Goal: Task Accomplishment & Management: Manage account settings

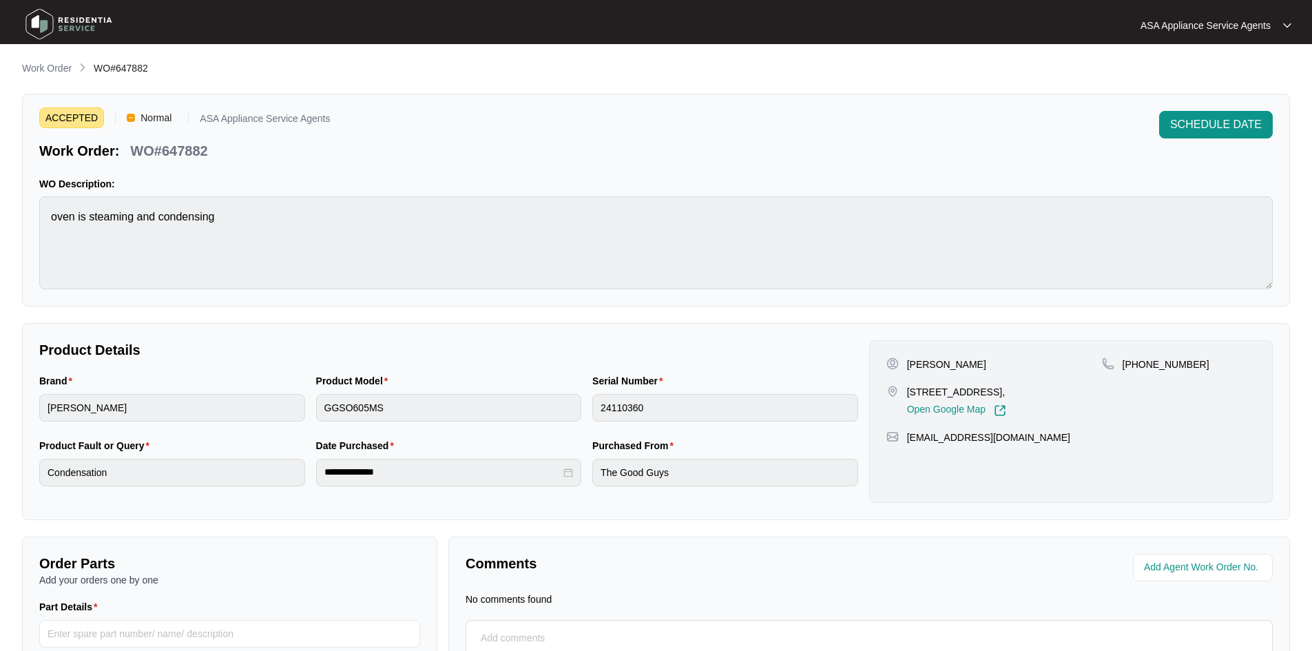
click at [67, 70] on p "Work Order" at bounding box center [47, 68] width 50 height 14
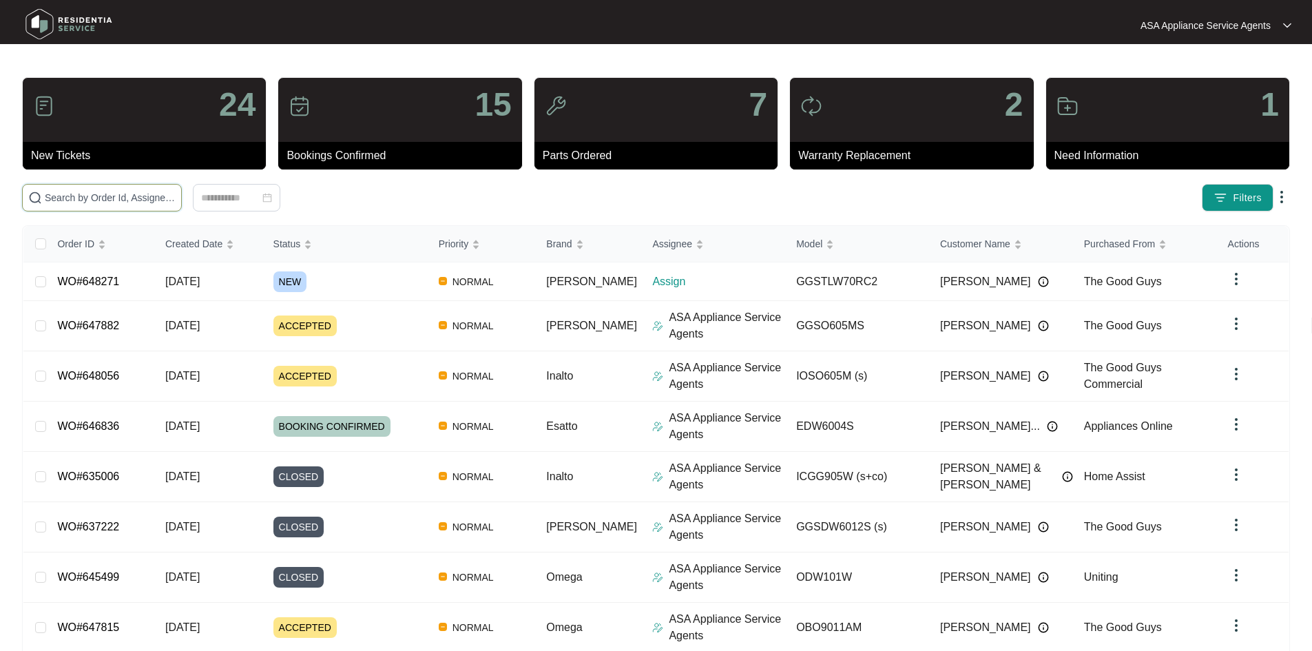
click at [176, 196] on input "text" at bounding box center [110, 197] width 131 height 15
paste input "648271"
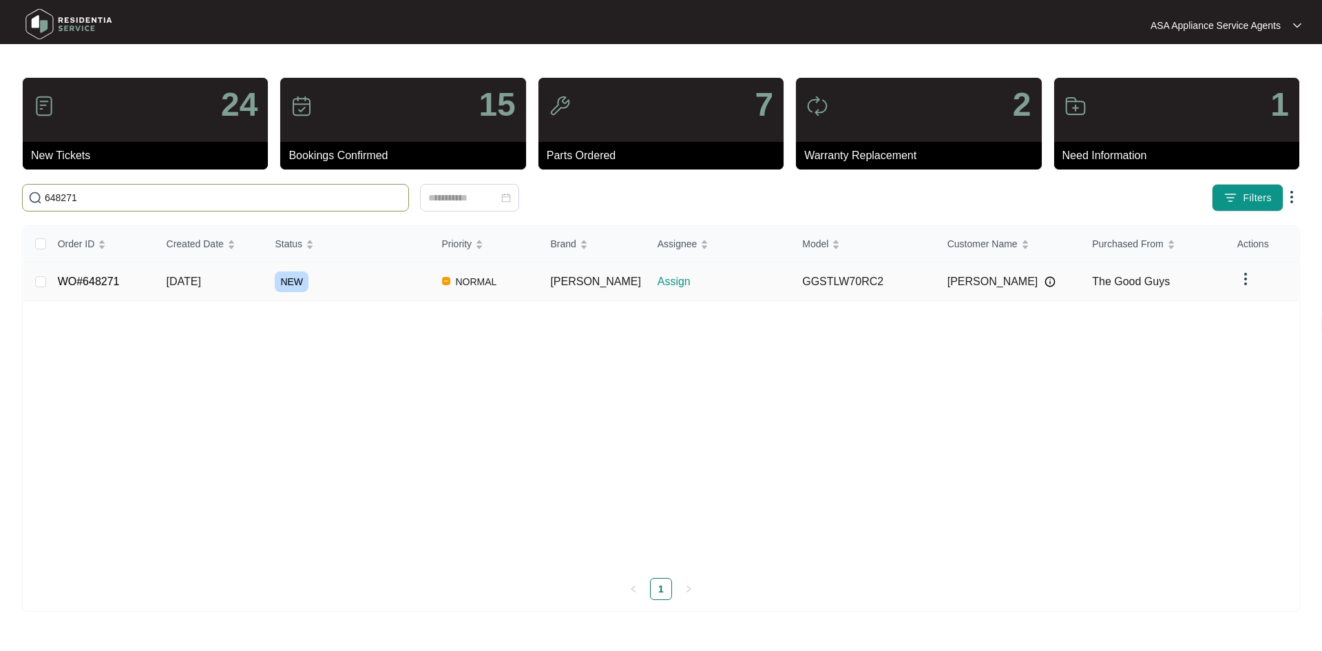
type input "648271"
click at [201, 282] on span "[DATE]" at bounding box center [184, 281] width 34 height 12
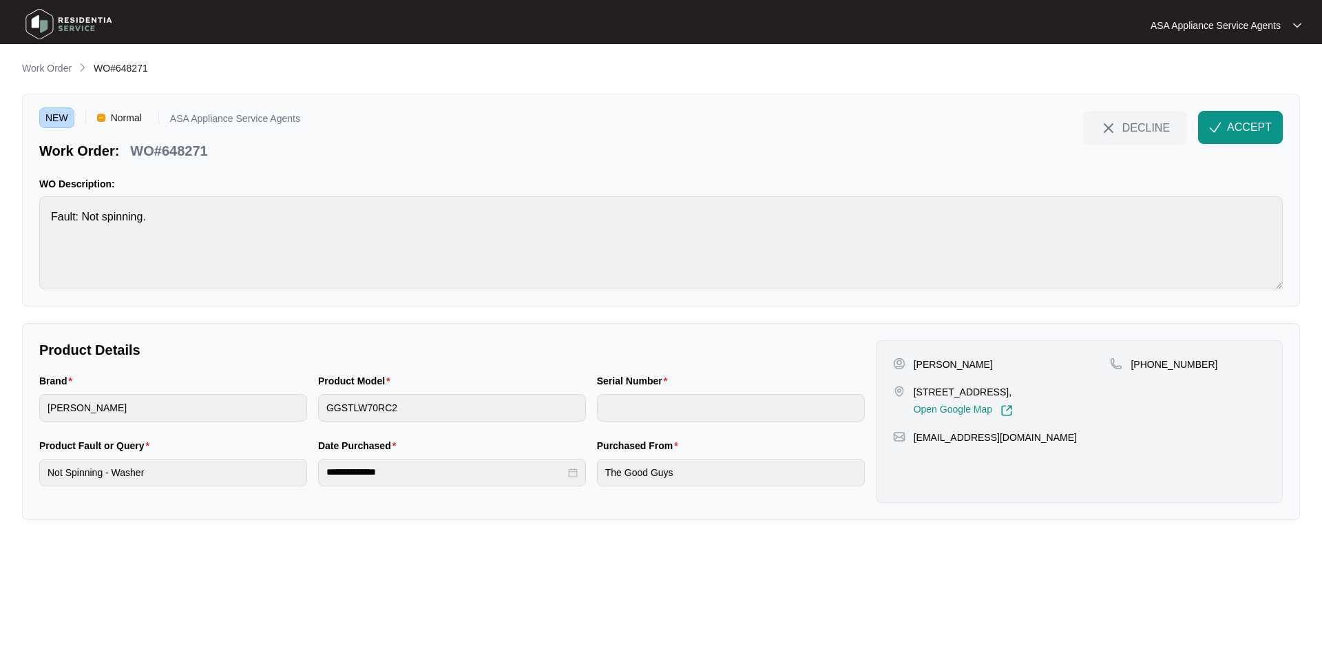
click at [948, 361] on p "[PERSON_NAME]" at bounding box center [953, 364] width 79 height 14
copy p "[PERSON_NAME]"
click at [926, 363] on p "[PERSON_NAME]" at bounding box center [953, 364] width 79 height 14
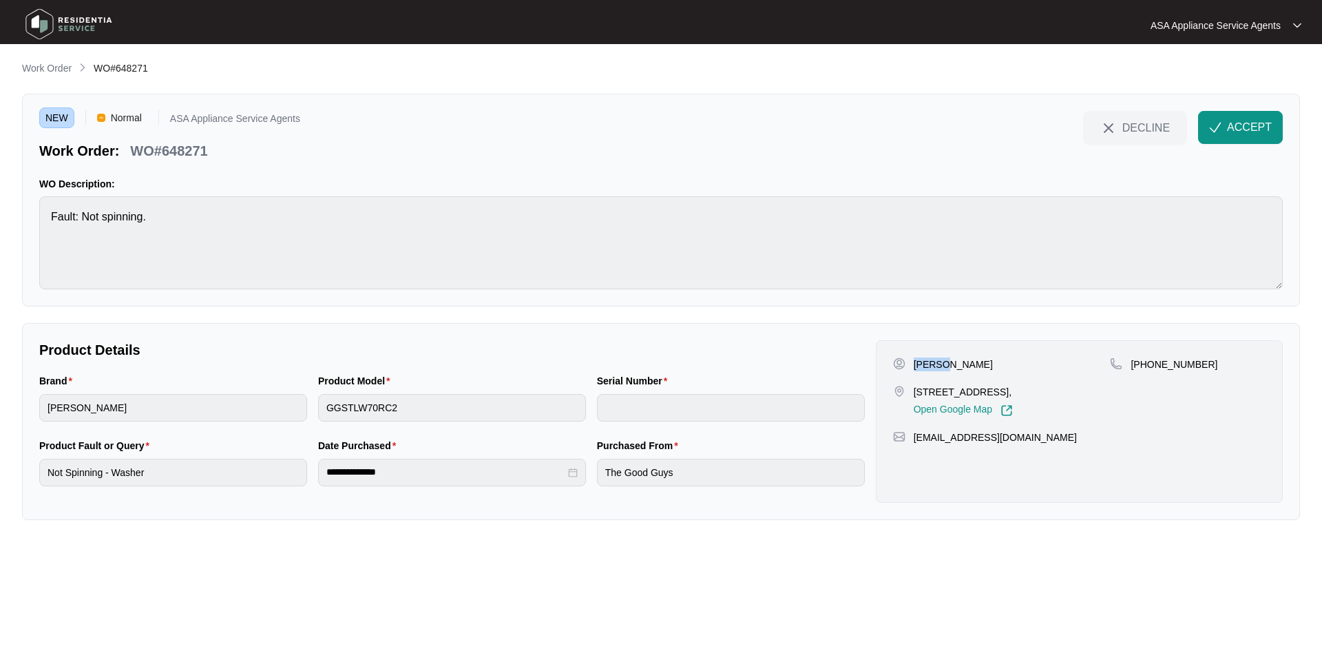
copy p "[PERSON_NAME]"
drag, startPoint x: 965, startPoint y: 394, endPoint x: 912, endPoint y: 390, distance: 53.1
click at [912, 390] on div "[STREET_ADDRESS], Open Google Map" at bounding box center [1002, 401] width 218 height 32
click at [952, 394] on p "[STREET_ADDRESS]," at bounding box center [963, 392] width 99 height 14
drag, startPoint x: 969, startPoint y: 393, endPoint x: 914, endPoint y: 389, distance: 55.2
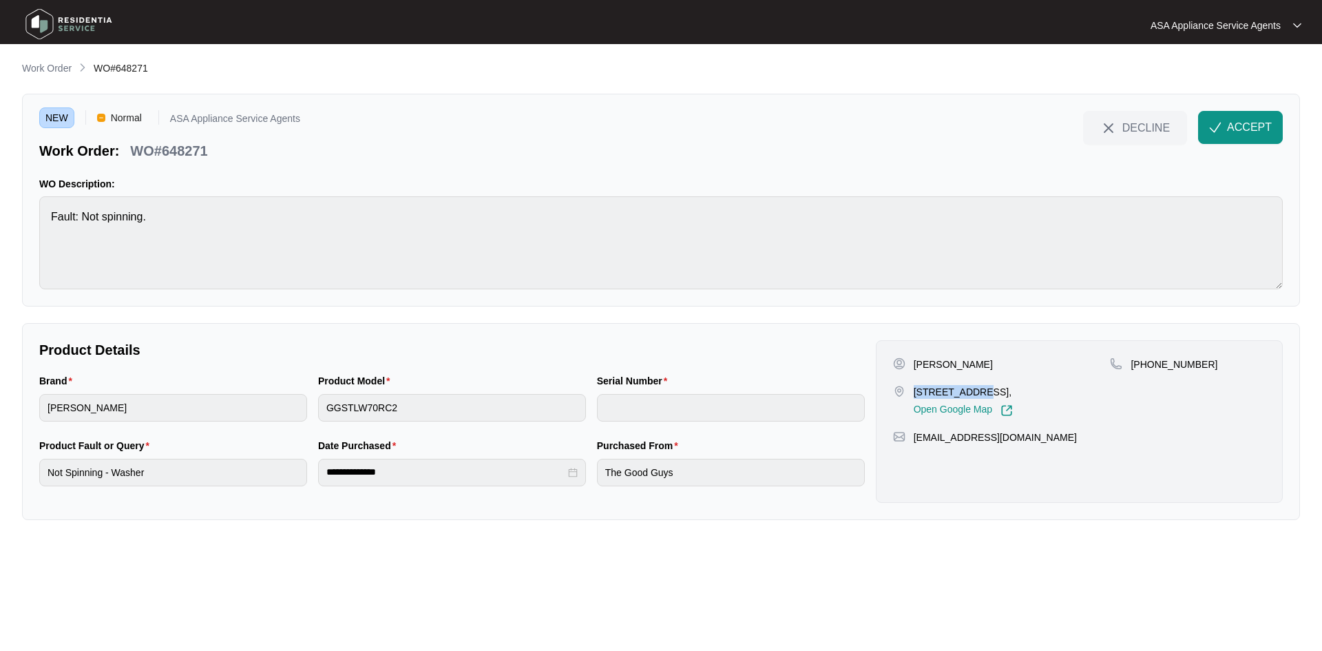
click at [914, 389] on p "[STREET_ADDRESS]," at bounding box center [963, 392] width 99 height 14
copy p "[STREET_ADDRESS]"
click at [1003, 392] on p "[STREET_ADDRESS]," at bounding box center [963, 392] width 99 height 14
copy p "Churchlands"
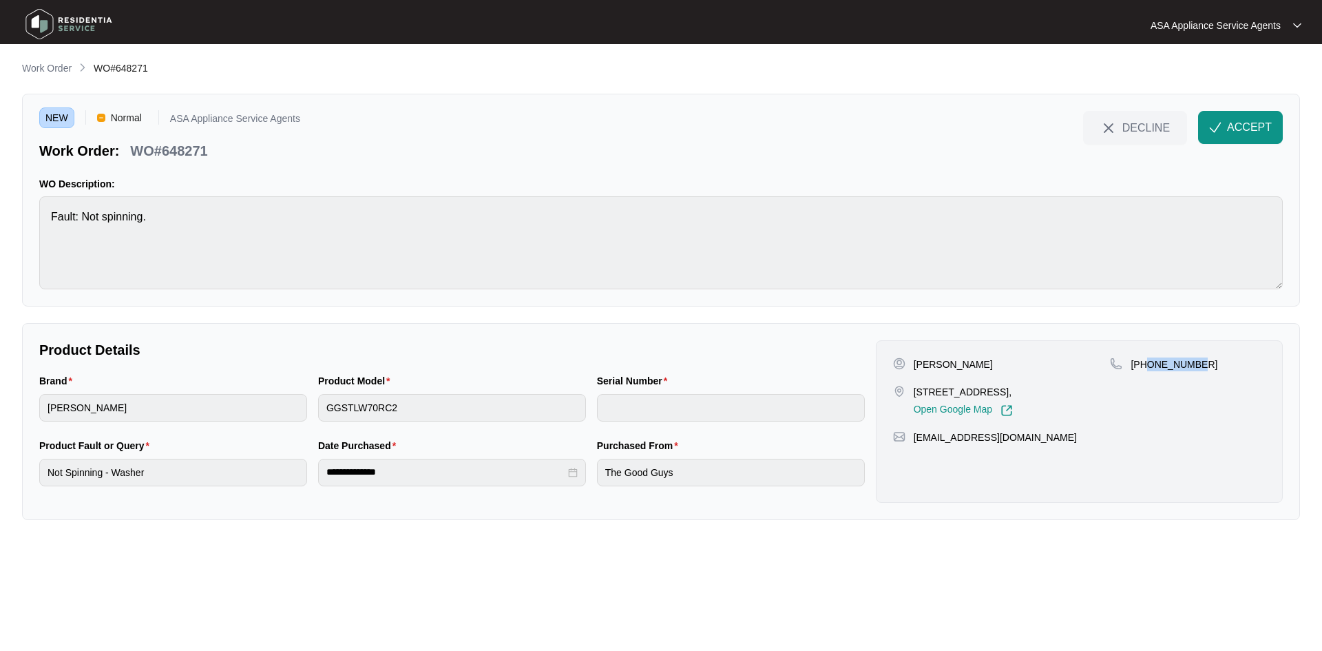
drag, startPoint x: 1145, startPoint y: 364, endPoint x: 1222, endPoint y: 366, distance: 77.2
click at [1222, 366] on div "[PHONE_NUMBER]" at bounding box center [1188, 364] width 156 height 14
copy p "430120483"
drag, startPoint x: 1019, startPoint y: 438, endPoint x: 911, endPoint y: 443, distance: 108.3
click at [911, 443] on div "[EMAIL_ADDRESS][DOMAIN_NAME]" at bounding box center [1079, 437] width 373 height 14
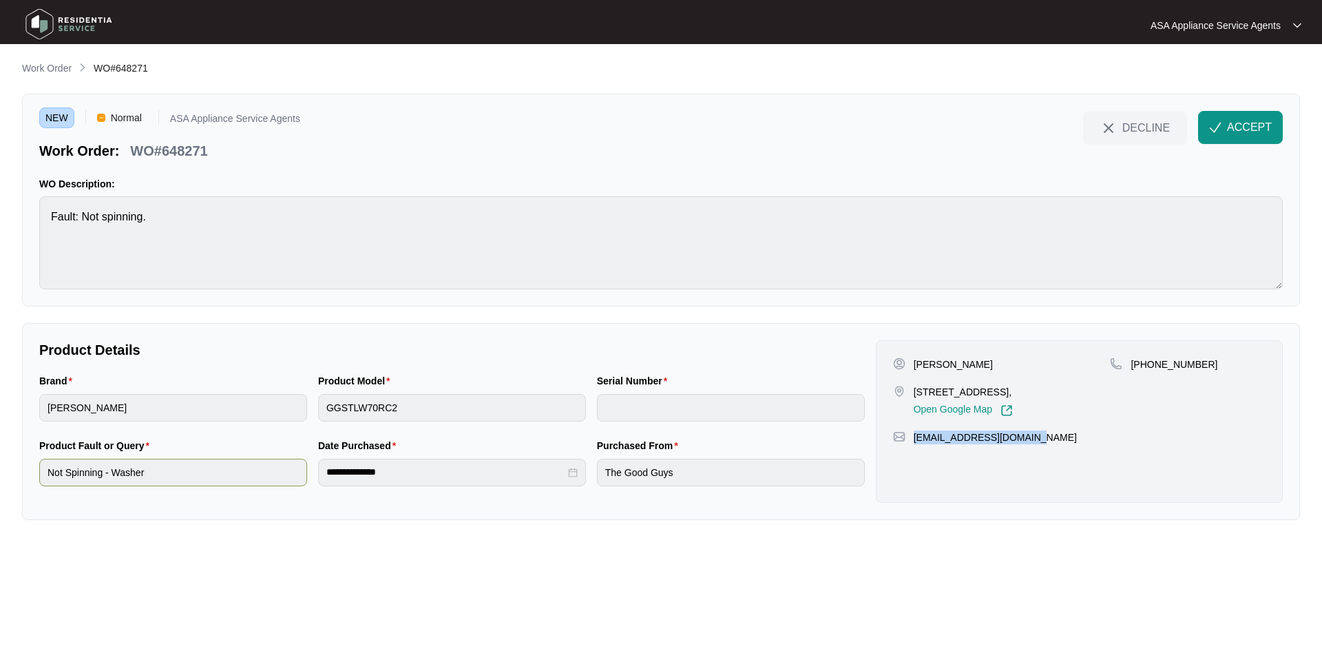
copy p "[EMAIL_ADDRESS][DOMAIN_NAME]"
click at [244, 398] on div "Brand [PERSON_NAME] Product Model GGSTLW70RC2 Serial Number" at bounding box center [452, 405] width 837 height 65
drag, startPoint x: 209, startPoint y: 152, endPoint x: 135, endPoint y: 152, distance: 73.7
click at [135, 152] on div "WO#648271" at bounding box center [169, 148] width 88 height 24
copy p "WO#648271"
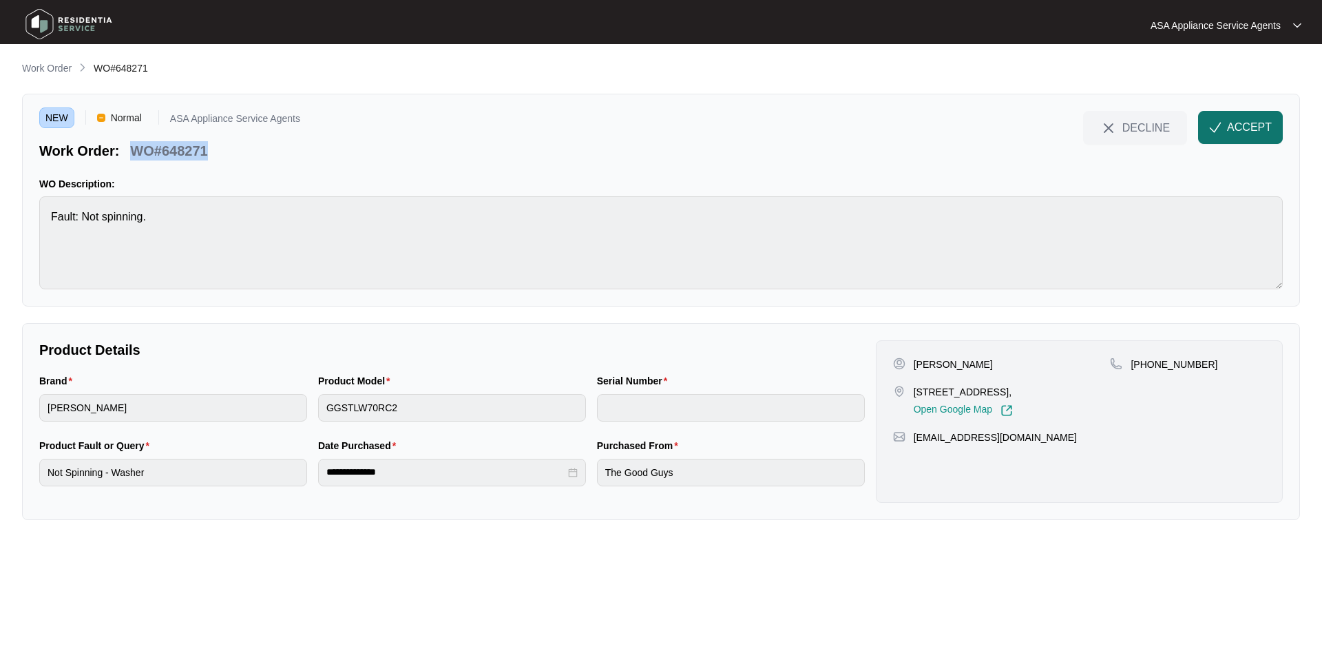
click at [1233, 126] on span "ACCEPT" at bounding box center [1249, 127] width 45 height 17
